Goal: Check status: Check status

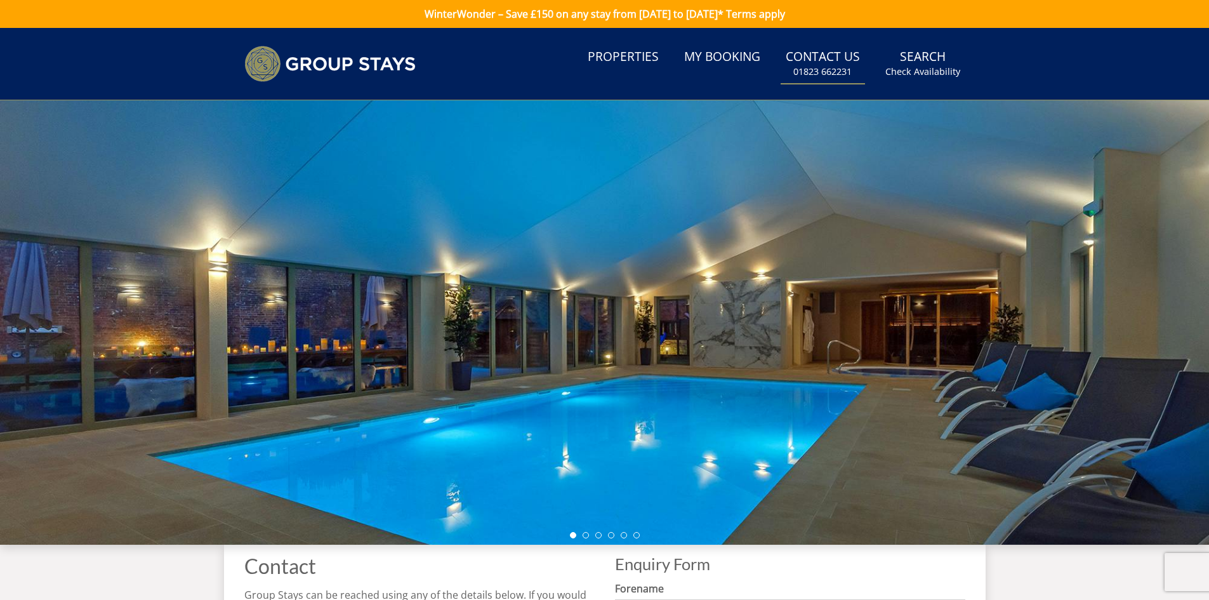
click at [727, 53] on link "My Booking" at bounding box center [722, 57] width 86 height 29
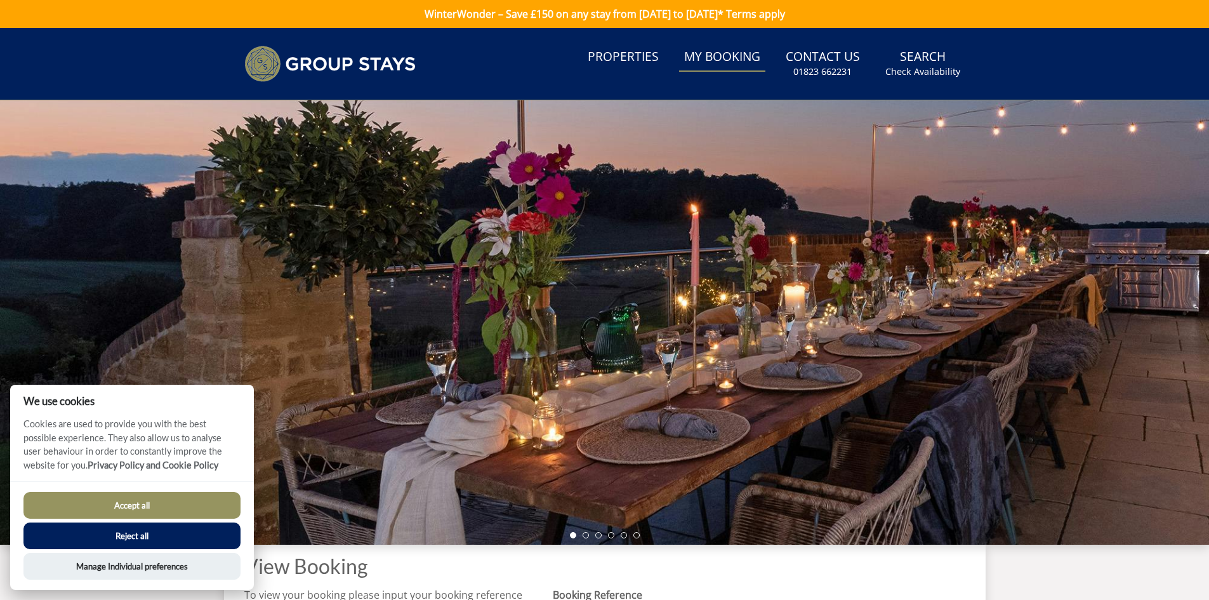
click at [140, 500] on button "Accept all" at bounding box center [131, 505] width 217 height 27
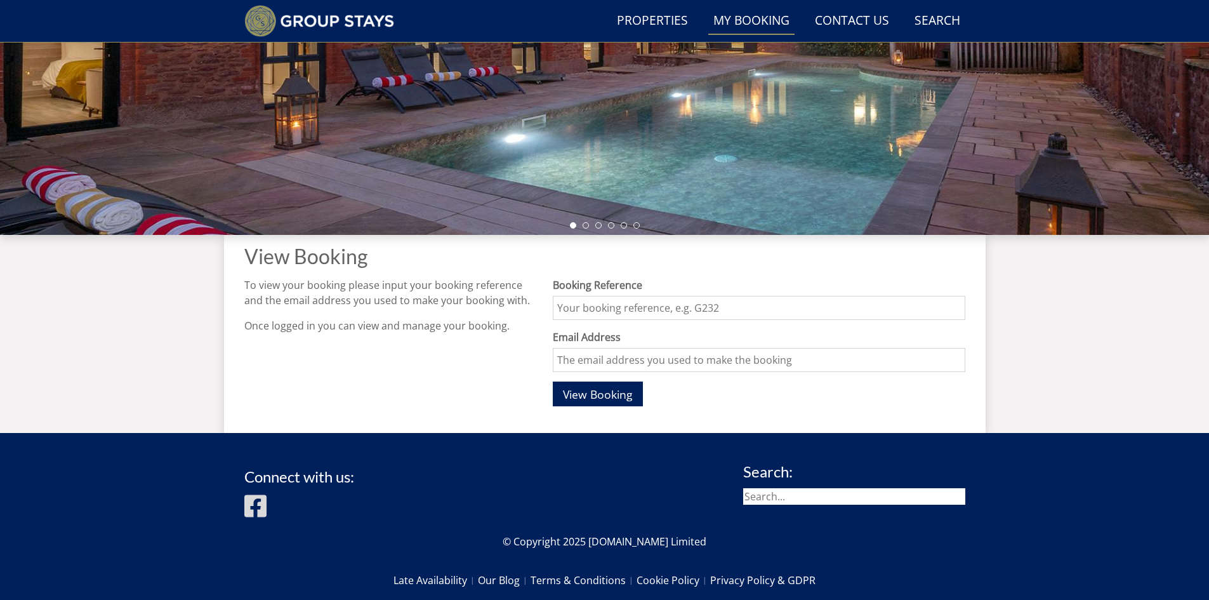
scroll to position [288, 0]
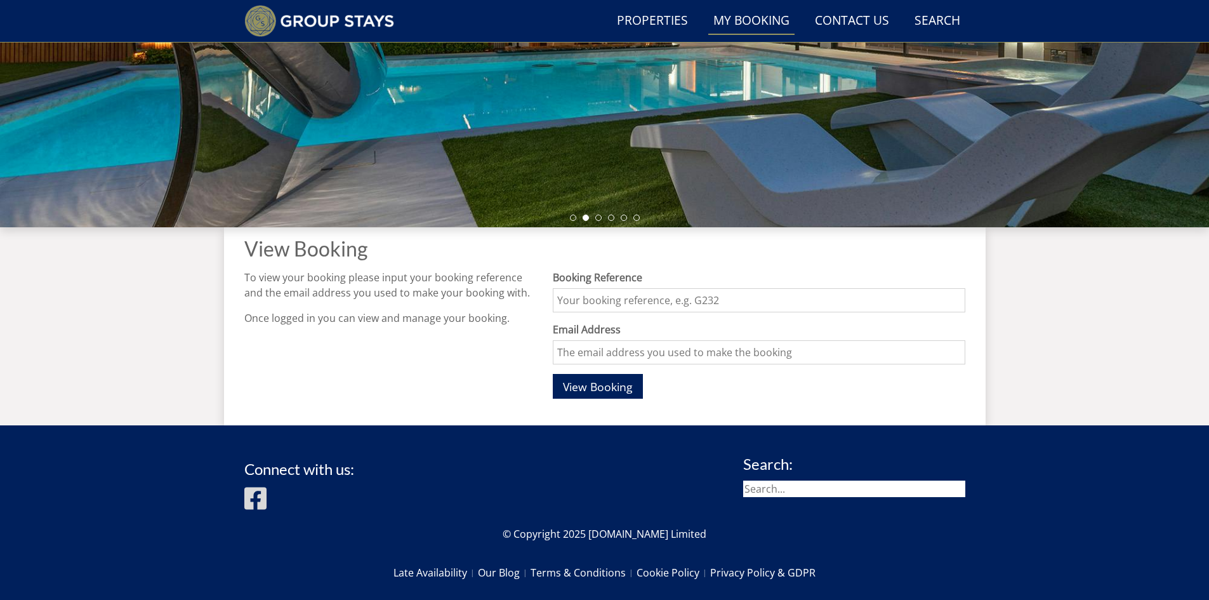
click at [723, 299] on input "Booking Reference" at bounding box center [759, 300] width 412 height 24
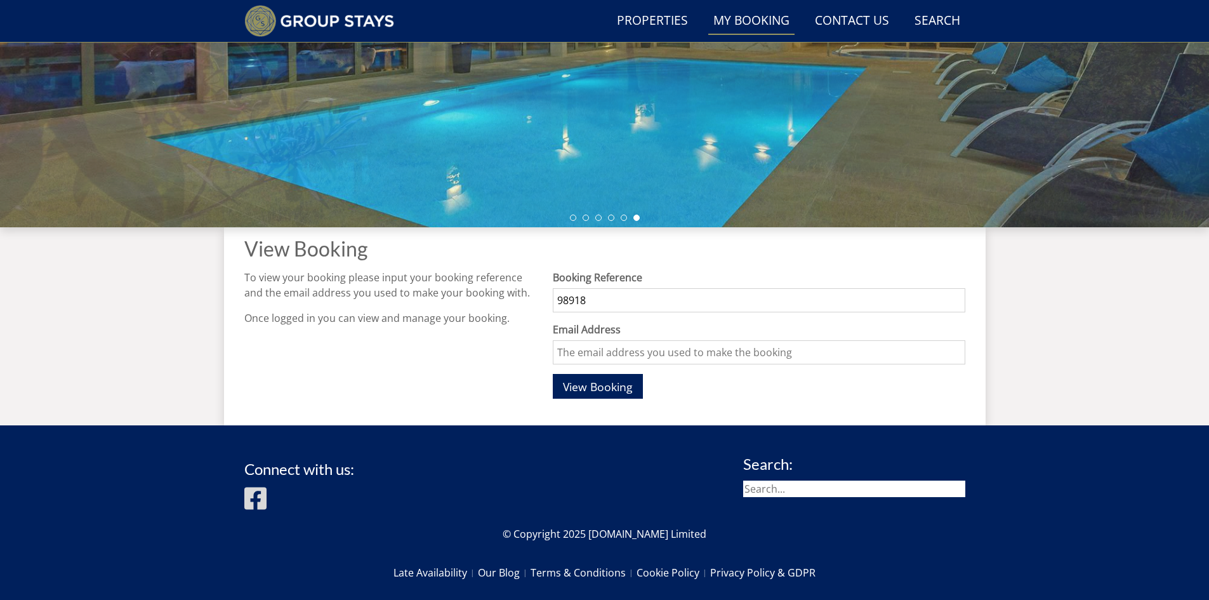
type input "98918"
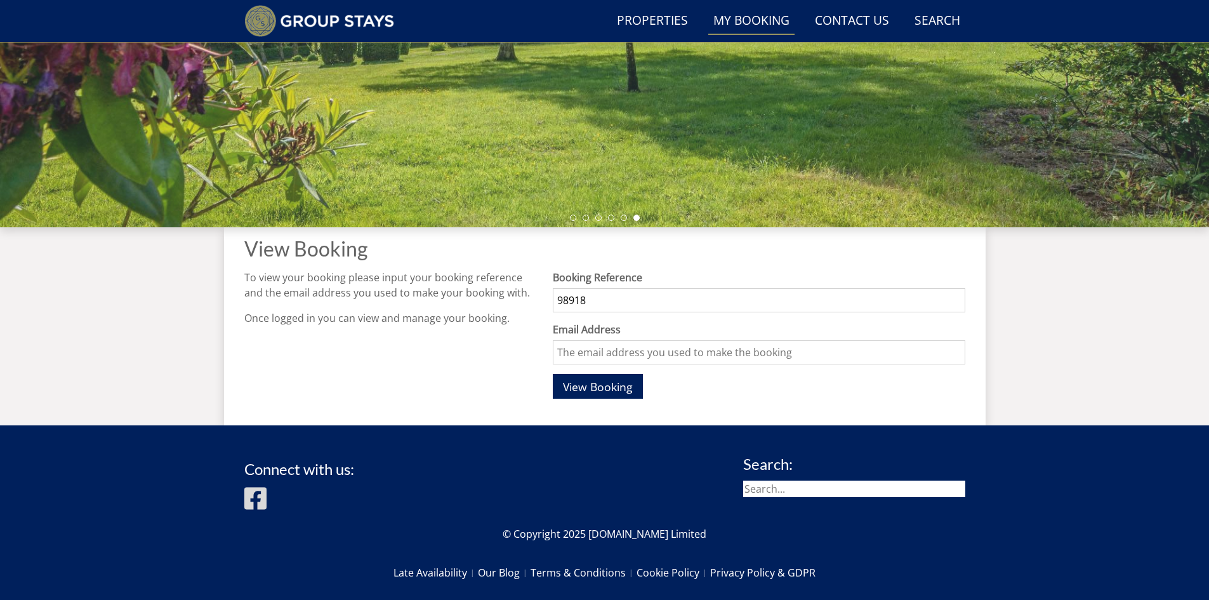
click at [739, 357] on input "Email Address" at bounding box center [759, 352] width 412 height 24
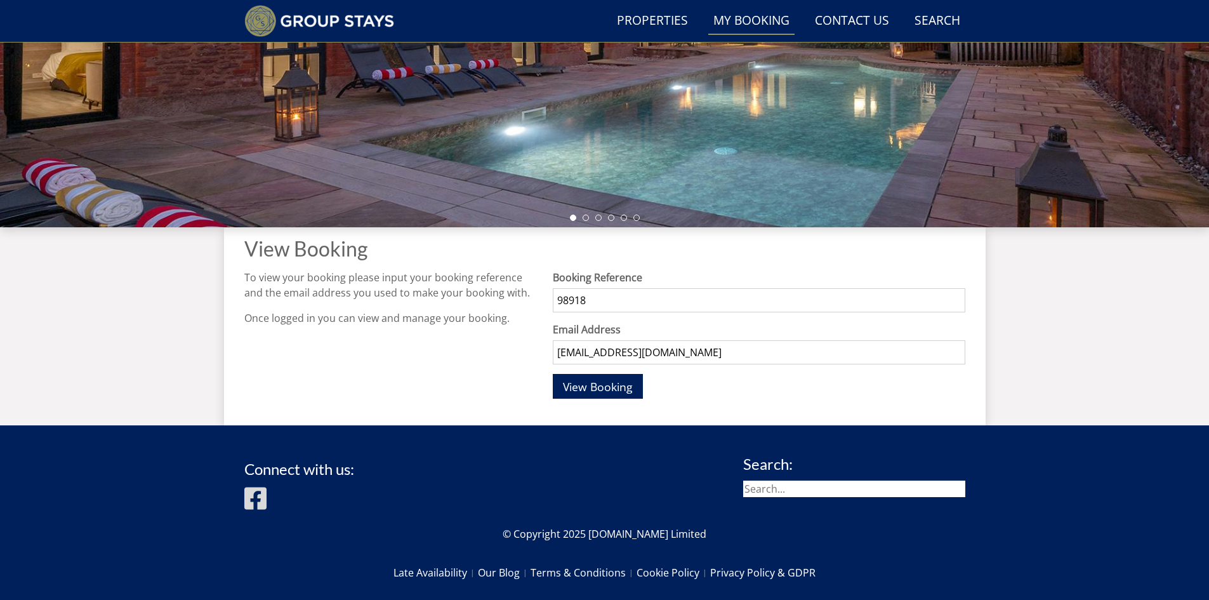
type input "mwillad64@btinternet.com"
click at [614, 383] on span "View Booking" at bounding box center [598, 386] width 70 height 15
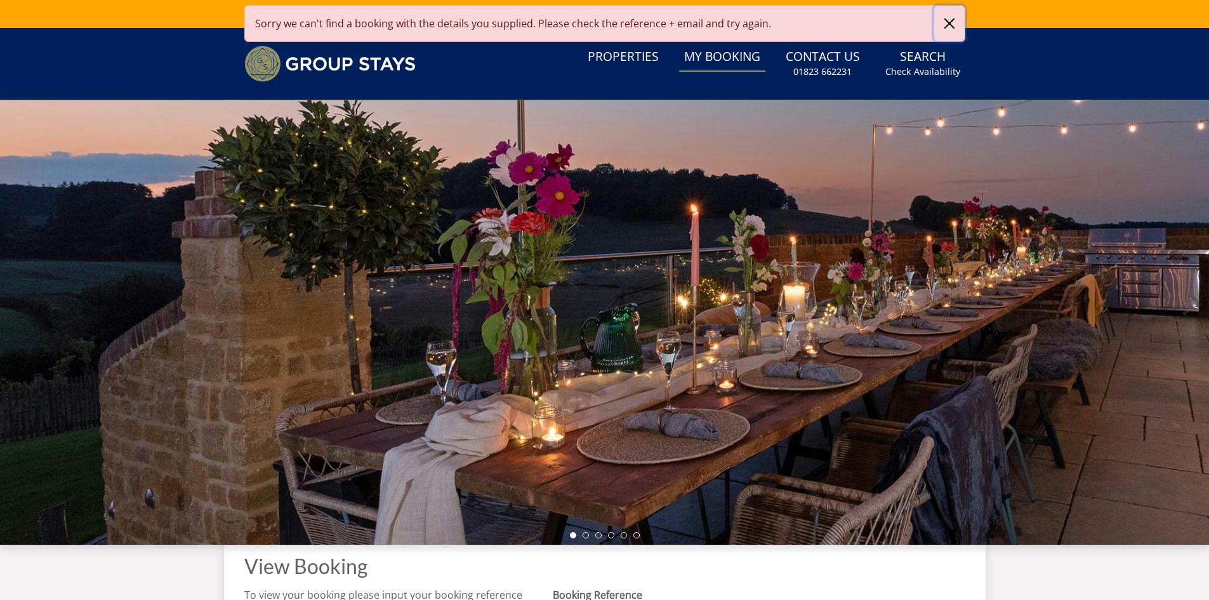
click at [947, 23] on button "button" at bounding box center [949, 24] width 30 height 36
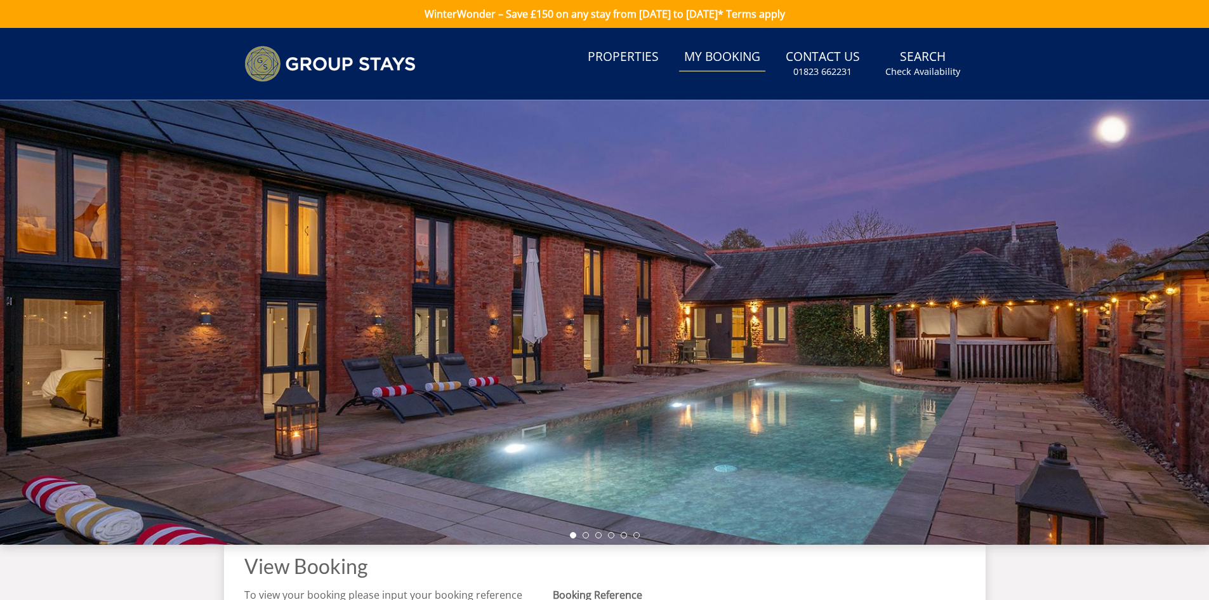
scroll to position [288, 0]
